Goal: Information Seeking & Learning: Learn about a topic

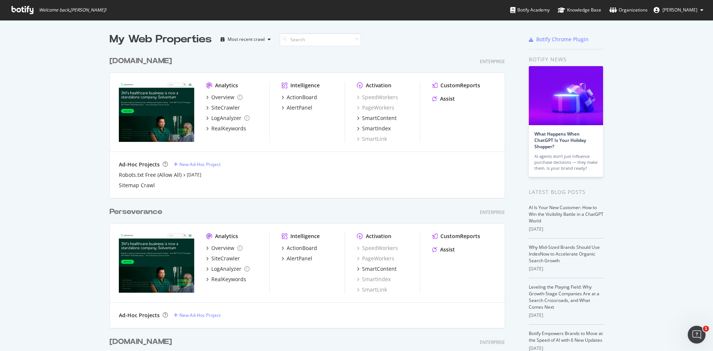
click at [686, 43] on div "My Web Properties Most recent crawl [DOMAIN_NAME] Enterprise Analytics Overview…" at bounding box center [356, 320] width 713 height 600
click at [143, 65] on div "[DOMAIN_NAME]" at bounding box center [141, 61] width 62 height 11
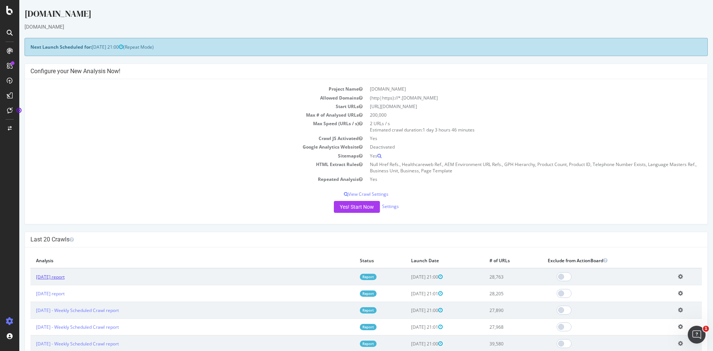
click at [65, 279] on link "[DATE] report" at bounding box center [50, 277] width 29 height 6
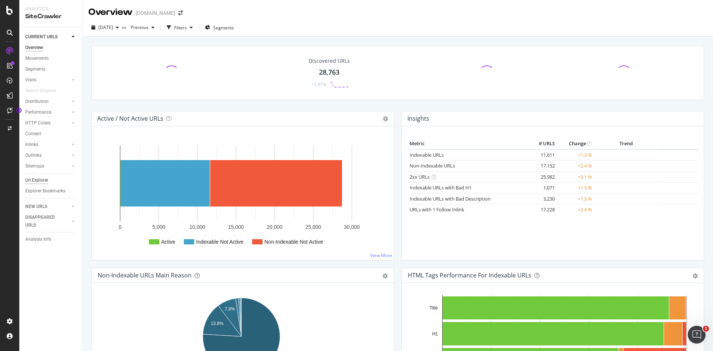
click at [43, 180] on div "Url Explorer" at bounding box center [36, 180] width 23 height 8
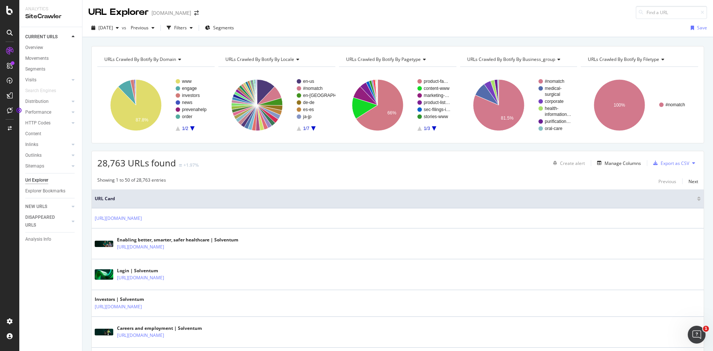
click at [548, 58] on span "URLs Crawled By Botify By business_group" at bounding box center [511, 59] width 88 height 6
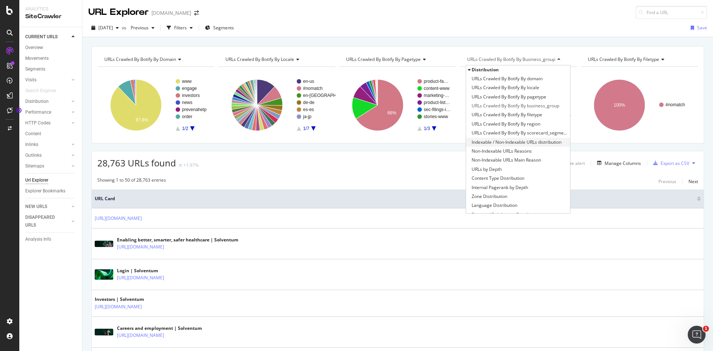
click at [532, 140] on span "Indexable / Non-Indexable URLs distribution" at bounding box center [517, 142] width 90 height 7
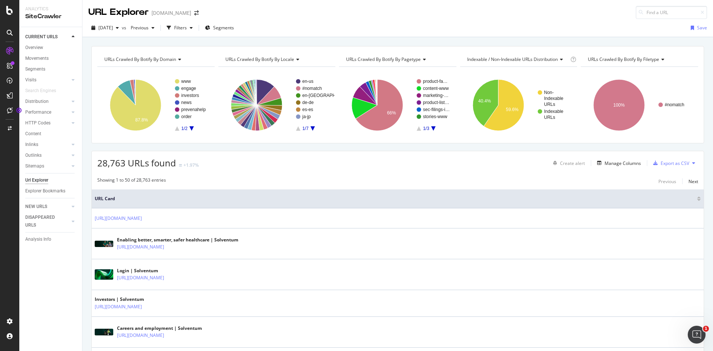
click at [627, 61] on span "URLs Crawled By Botify By filetype" at bounding box center [623, 59] width 71 height 6
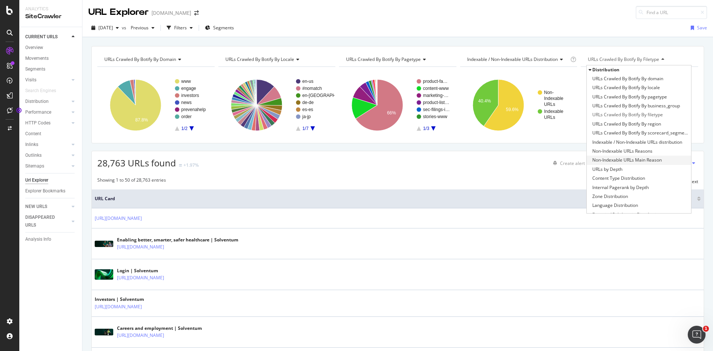
click at [649, 159] on span "Non-Indexable URLs Main Reason" at bounding box center [626, 159] width 69 height 7
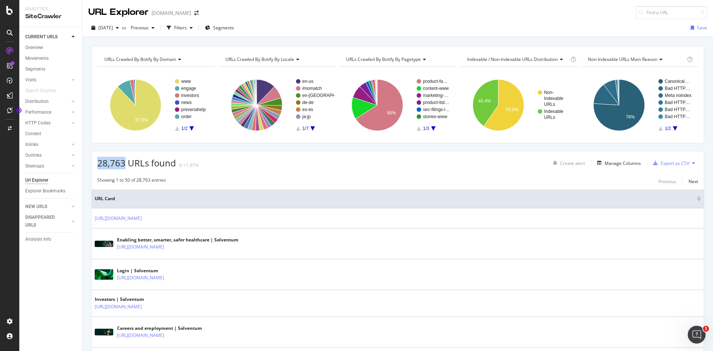
drag, startPoint x: 124, startPoint y: 166, endPoint x: 90, endPoint y: 161, distance: 34.5
